Goal: Information Seeking & Learning: Learn about a topic

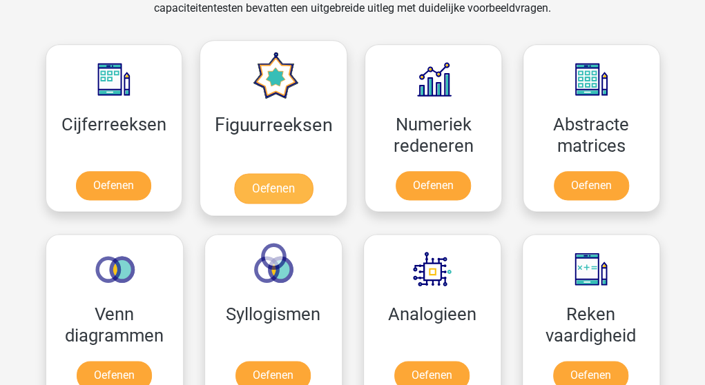
scroll to position [691, 0]
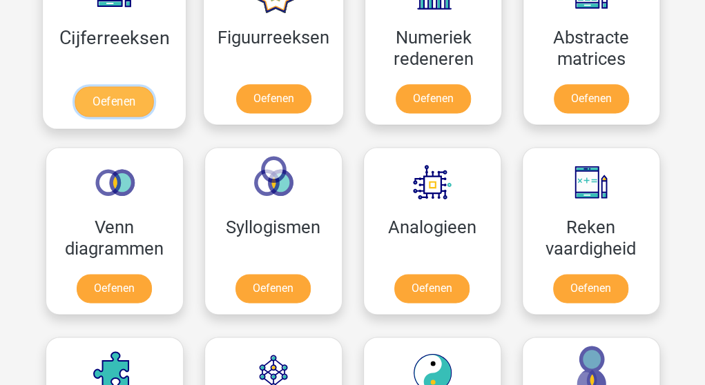
click at [135, 108] on link "Oefenen" at bounding box center [114, 101] width 79 height 30
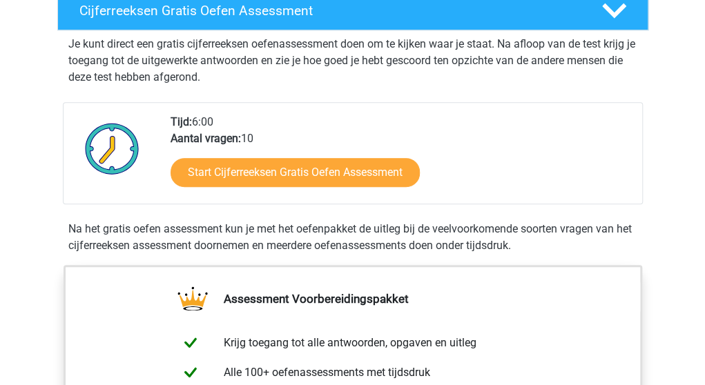
scroll to position [276, 0]
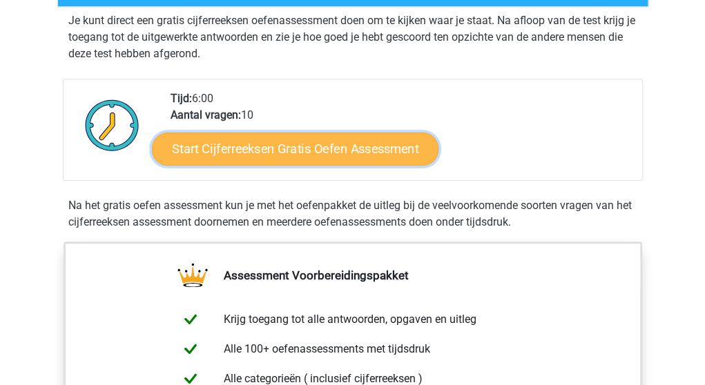
click at [338, 164] on link "Start Cijferreeksen Gratis Oefen Assessment" at bounding box center [295, 148] width 287 height 33
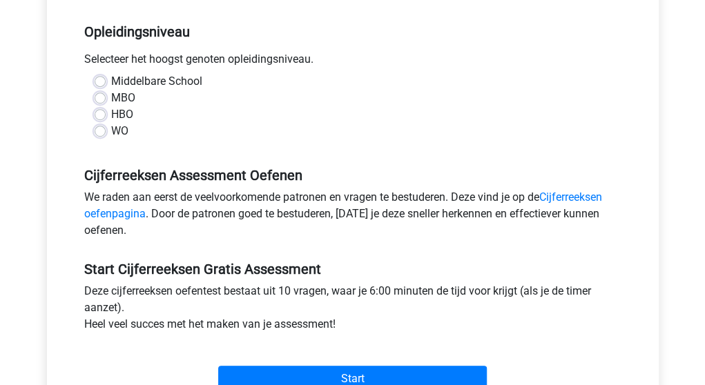
scroll to position [276, 0]
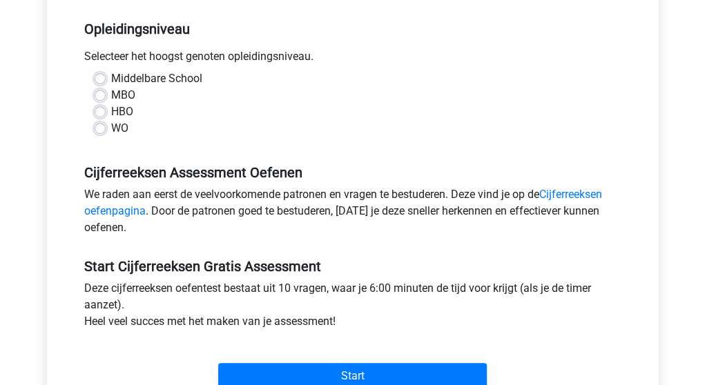
click at [111, 99] on label "MBO" at bounding box center [123, 95] width 24 height 17
click at [101, 99] on input "MBO" at bounding box center [100, 94] width 11 height 14
radio input "true"
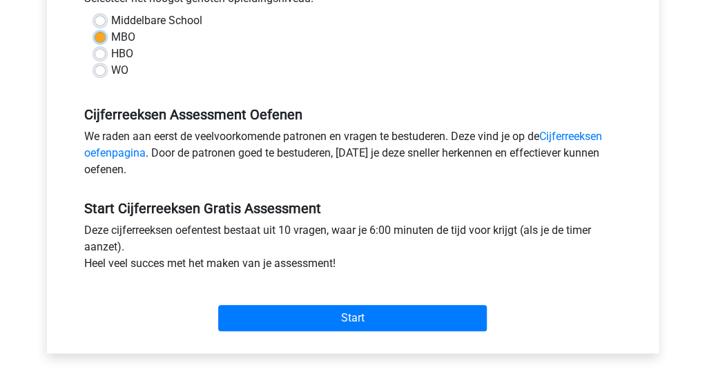
scroll to position [414, 0]
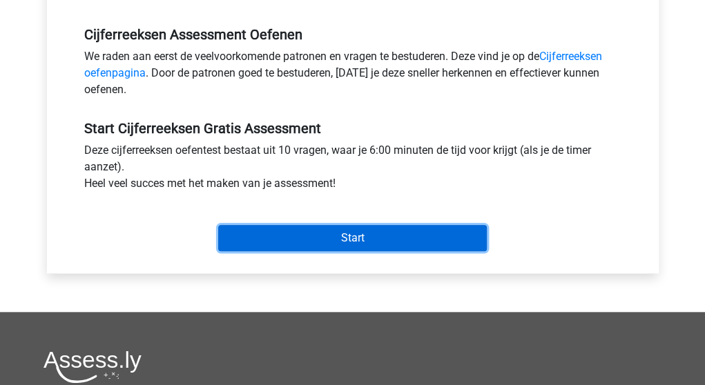
click at [345, 231] on input "Start" at bounding box center [352, 238] width 269 height 26
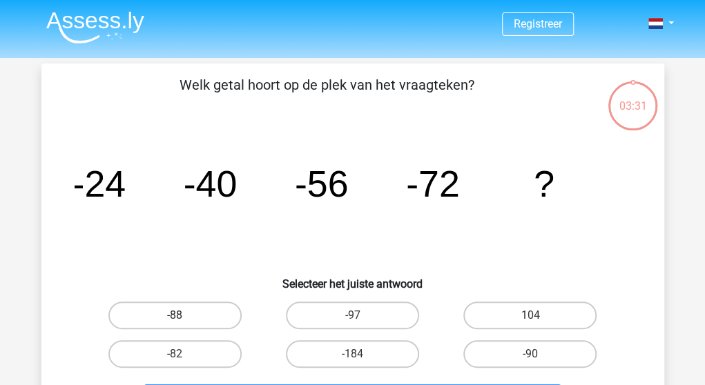
click at [195, 317] on label "-88" at bounding box center [174, 316] width 133 height 28
click at [184, 317] on input "-88" at bounding box center [179, 320] width 9 height 9
radio input "true"
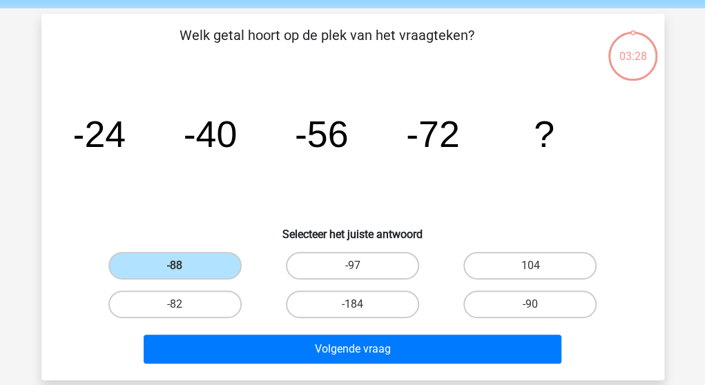
scroll to position [138, 0]
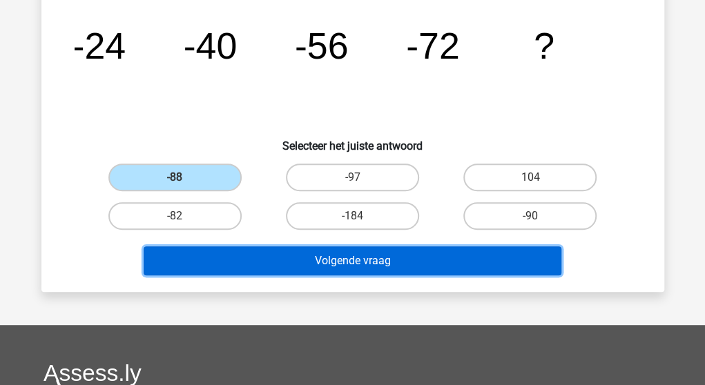
click at [354, 264] on button "Volgende vraag" at bounding box center [353, 261] width 418 height 29
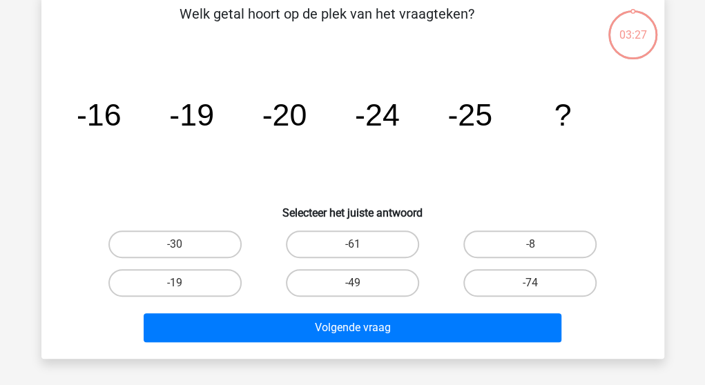
scroll to position [64, 0]
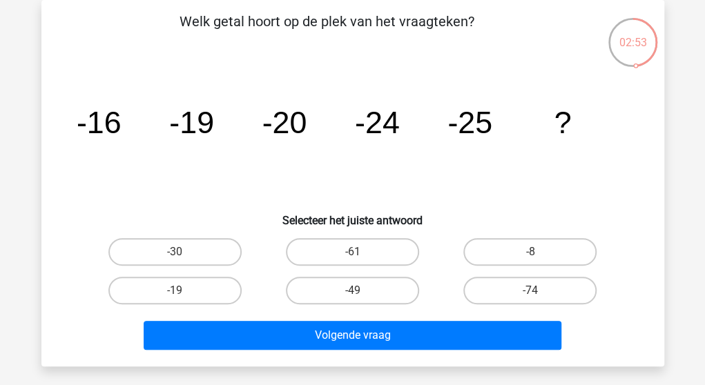
click at [175, 256] on input "-30" at bounding box center [179, 256] width 9 height 9
radio input "true"
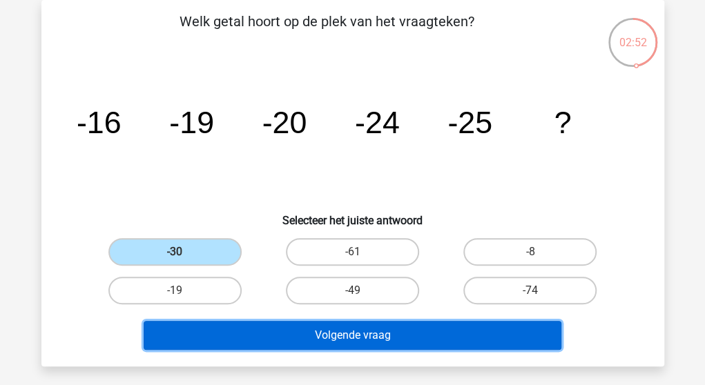
click at [355, 336] on button "Volgende vraag" at bounding box center [353, 335] width 418 height 29
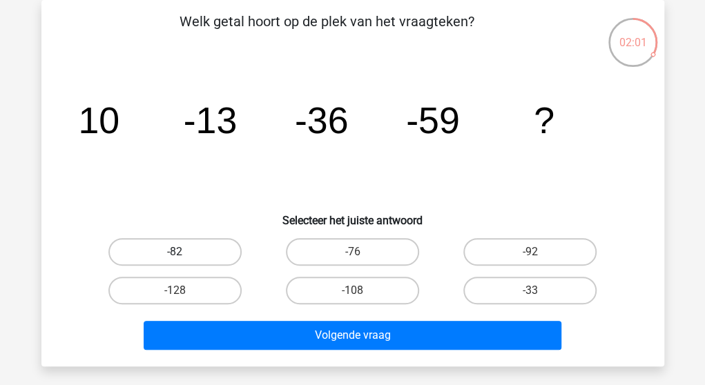
click at [181, 248] on label "-82" at bounding box center [174, 252] width 133 height 28
click at [181, 252] on input "-82" at bounding box center [179, 256] width 9 height 9
radio input "true"
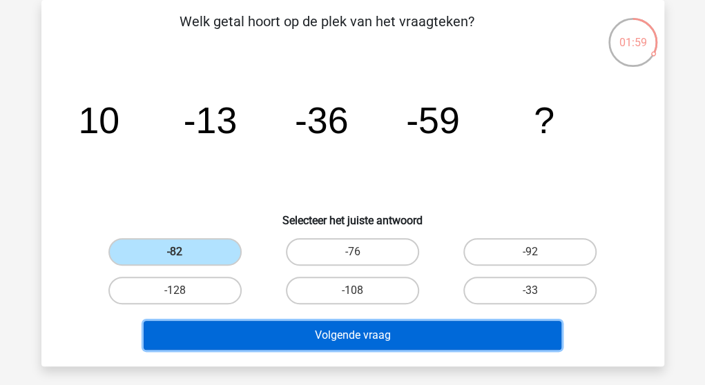
click at [338, 330] on button "Volgende vraag" at bounding box center [353, 335] width 418 height 29
